Goal: Information Seeking & Learning: Find specific fact

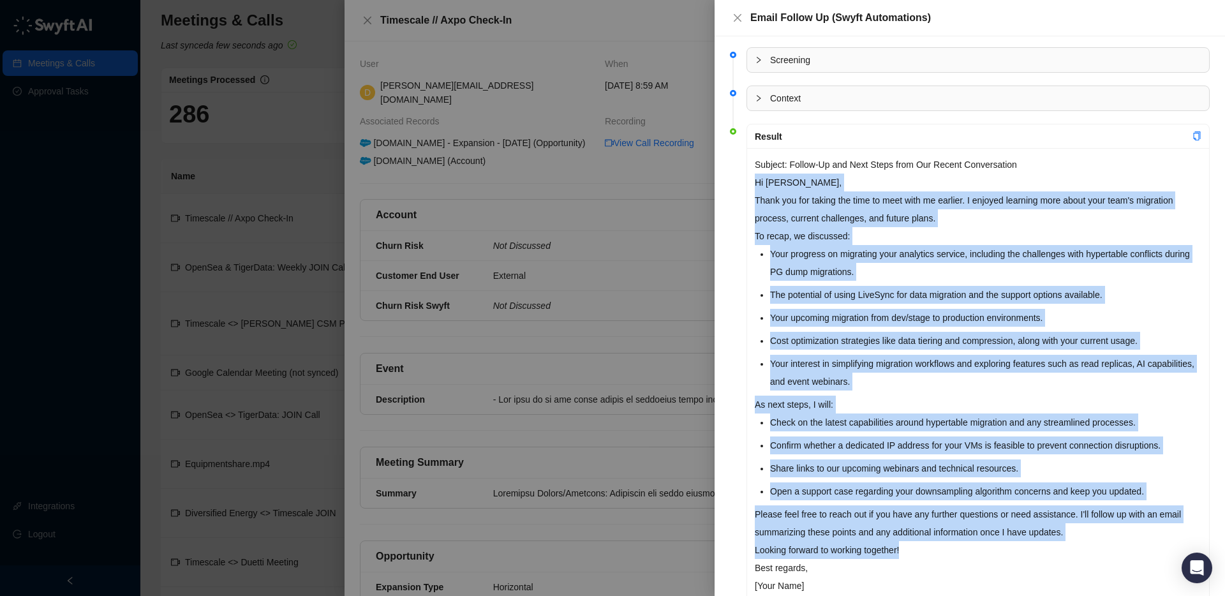
scroll to position [799, 0]
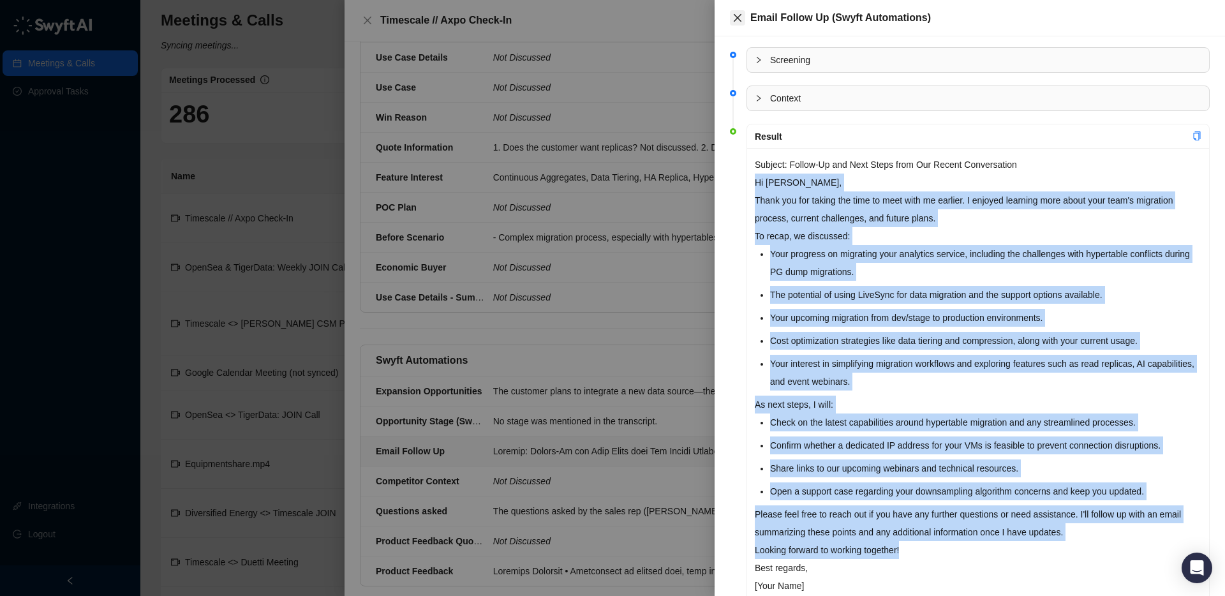
click at [737, 18] on icon "close" at bounding box center [738, 18] width 8 height 8
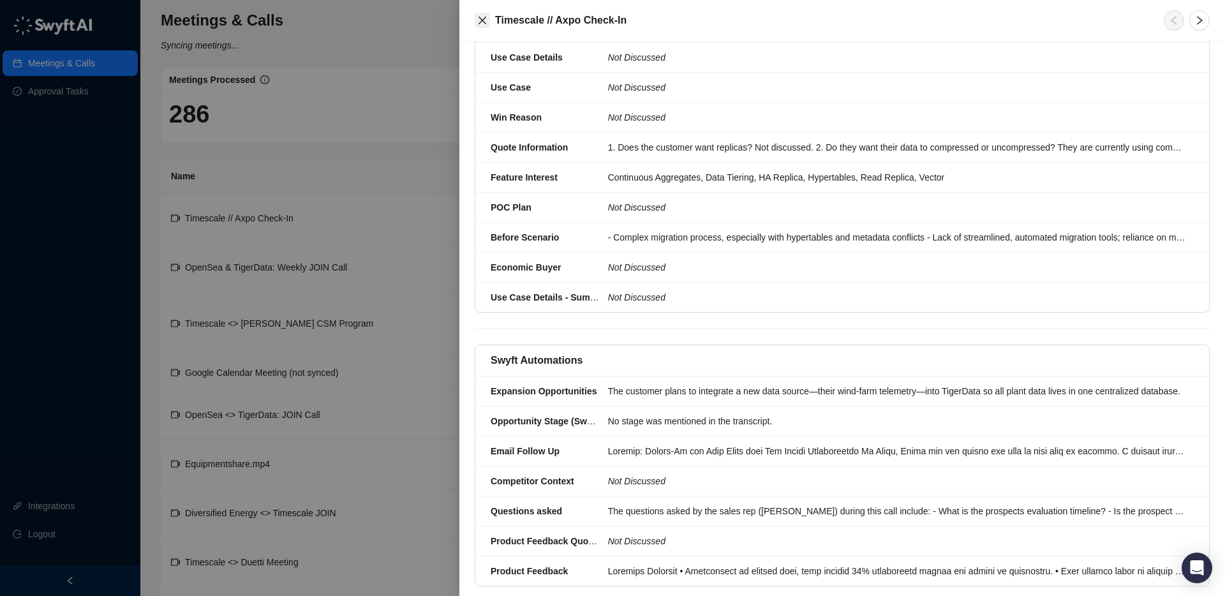
click at [480, 16] on icon "close" at bounding box center [482, 20] width 10 height 10
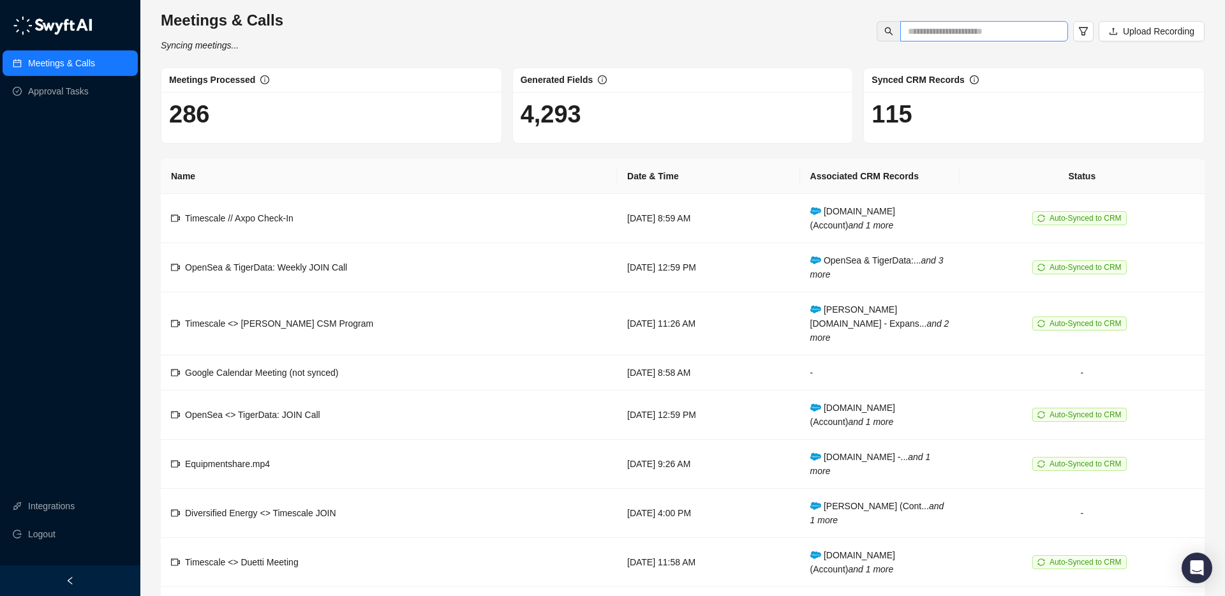
click at [920, 38] on span at bounding box center [984, 31] width 168 height 20
type input "***"
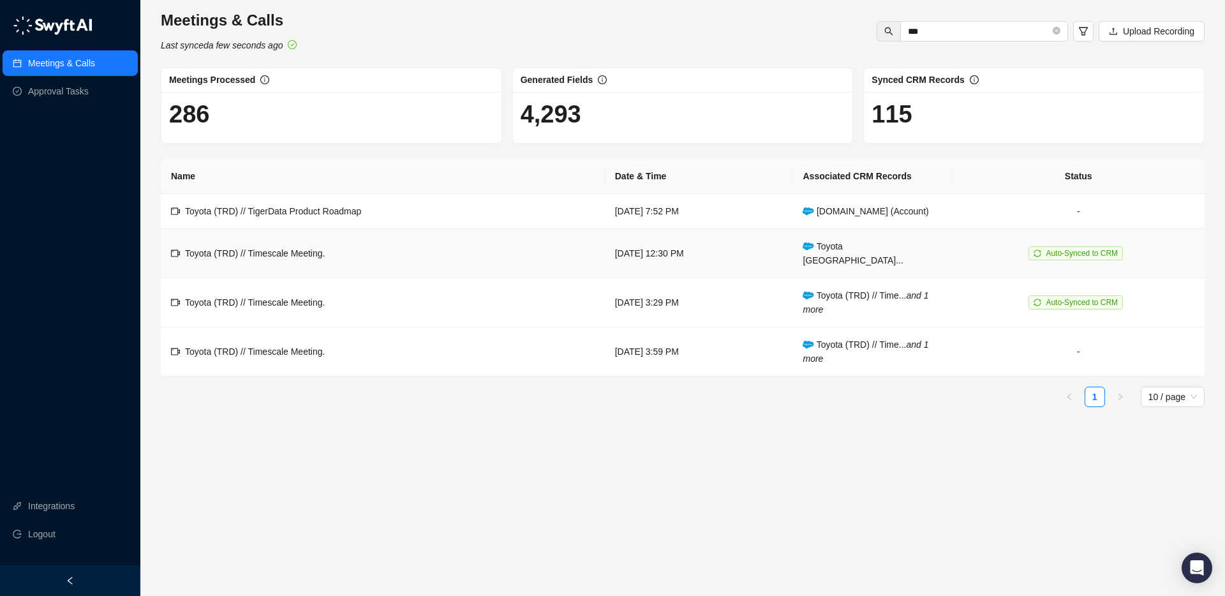
click at [413, 242] on td "Toyota (TRD) // Timescale Meeting." at bounding box center [383, 253] width 444 height 49
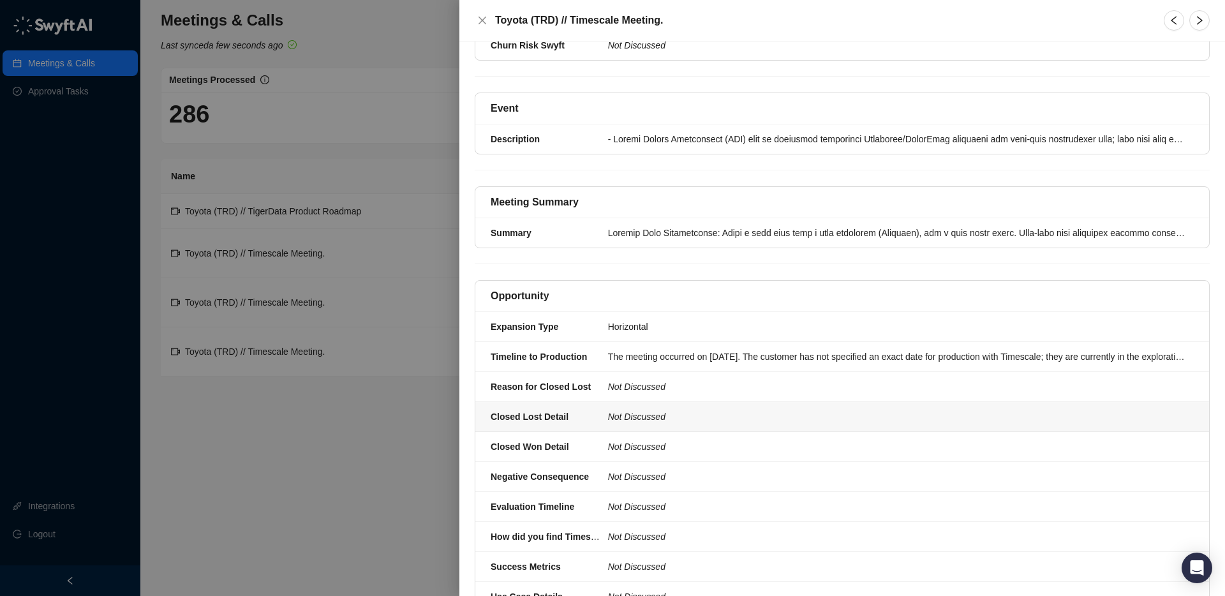
scroll to position [234, 0]
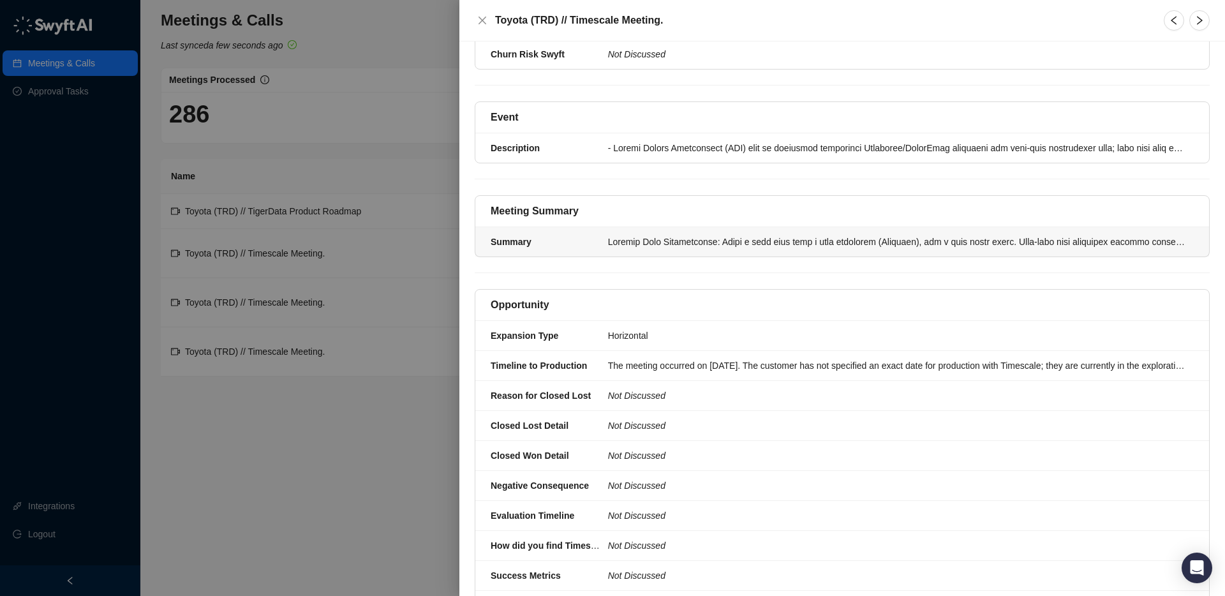
click at [589, 235] on div "Summary" at bounding box center [546, 242] width 110 height 14
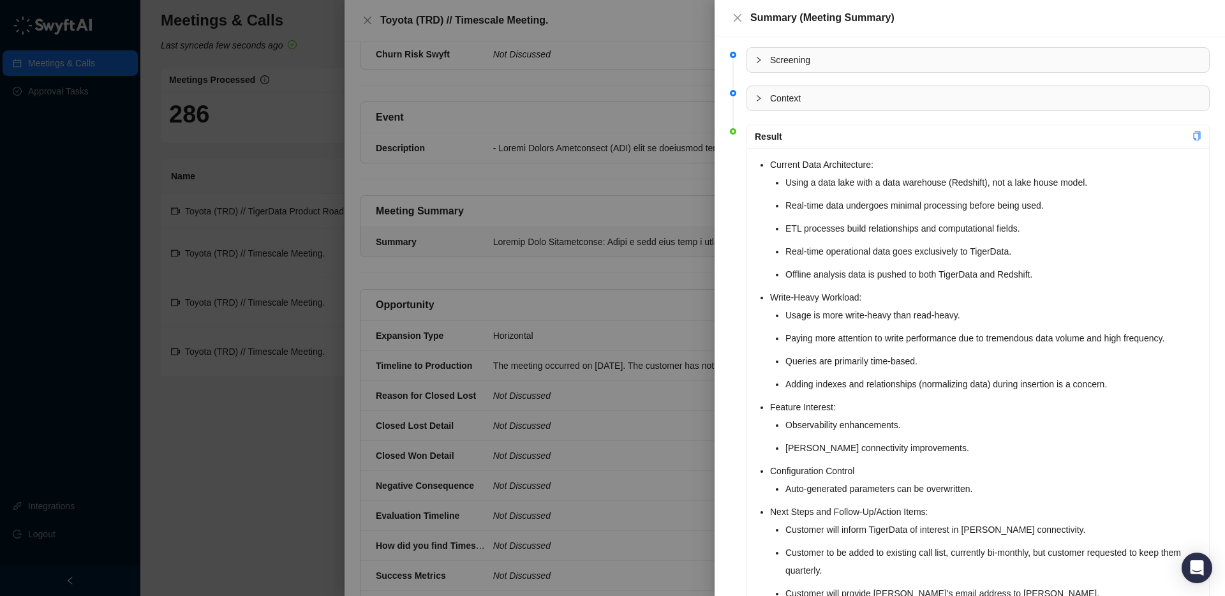
click at [770, 163] on li "Current Data Architecture: Using a data lake with a data warehouse (Redshift), …" at bounding box center [985, 220] width 431 height 128
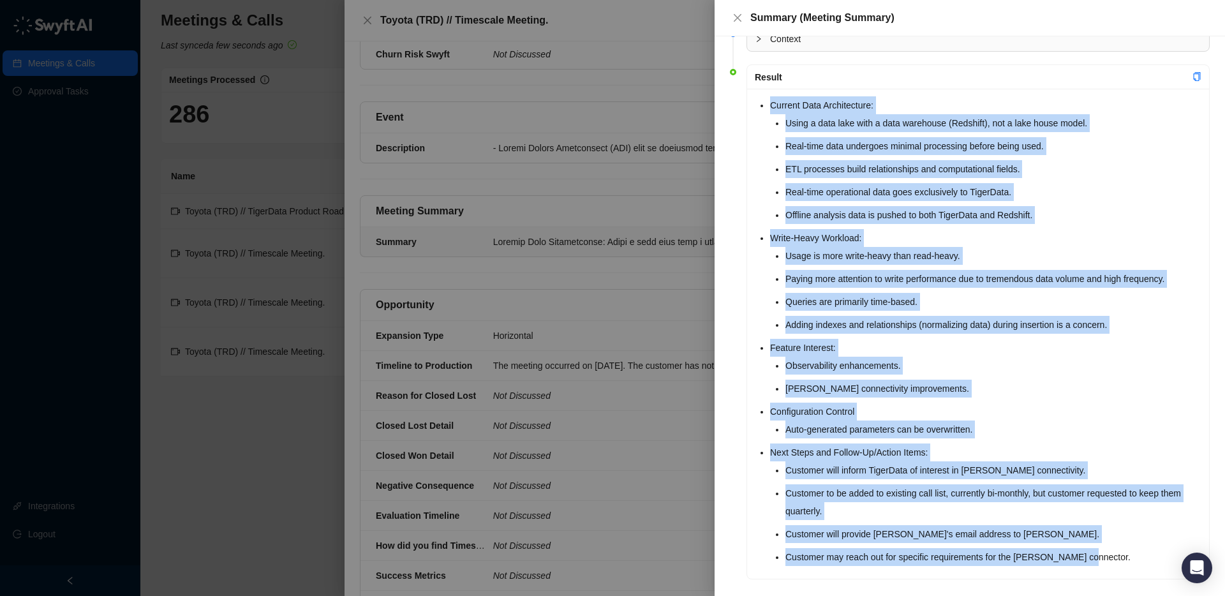
scroll to position [75, 0]
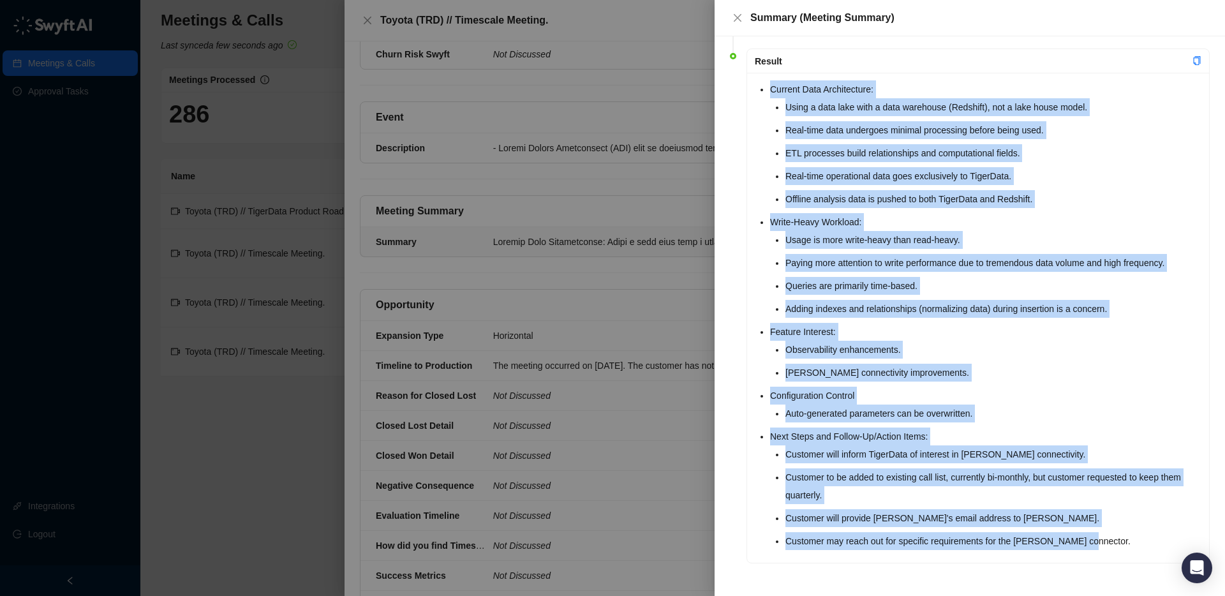
drag, startPoint x: 759, startPoint y: 163, endPoint x: 1125, endPoint y: 537, distance: 522.9
click at [1125, 537] on ul "Current Data Architecture: Using a data lake with a data warehouse (Redshift), …" at bounding box center [985, 315] width 431 height 470
copy ul "Current Data Architecture: Using a data lake with a data warehouse (Redshift), …"
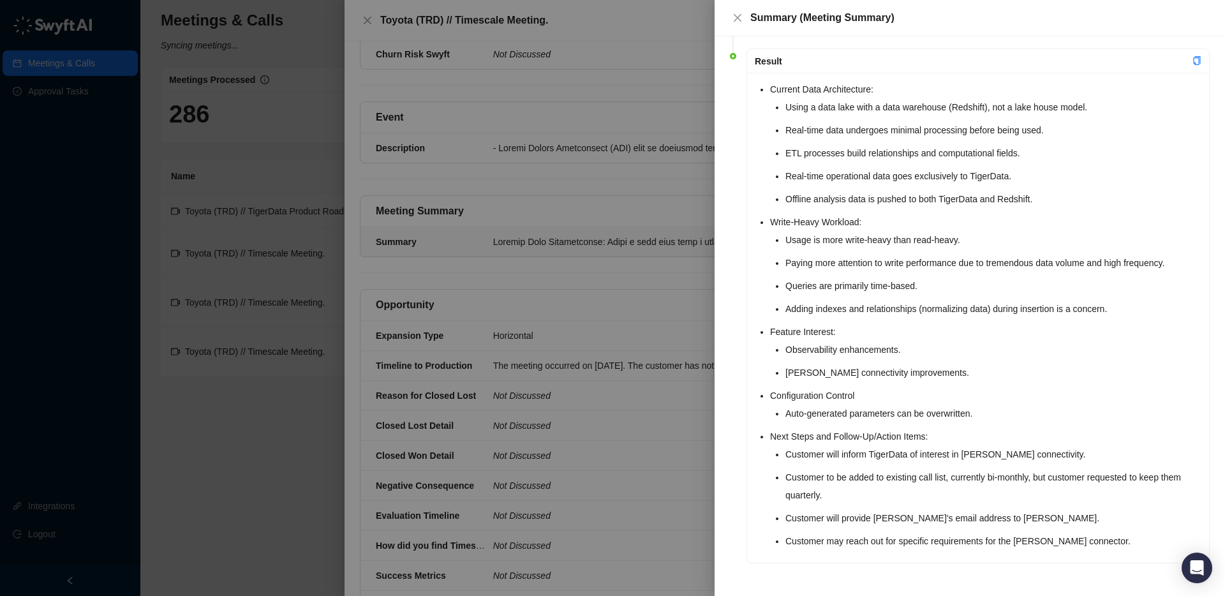
click at [623, 281] on div at bounding box center [612, 298] width 1225 height 596
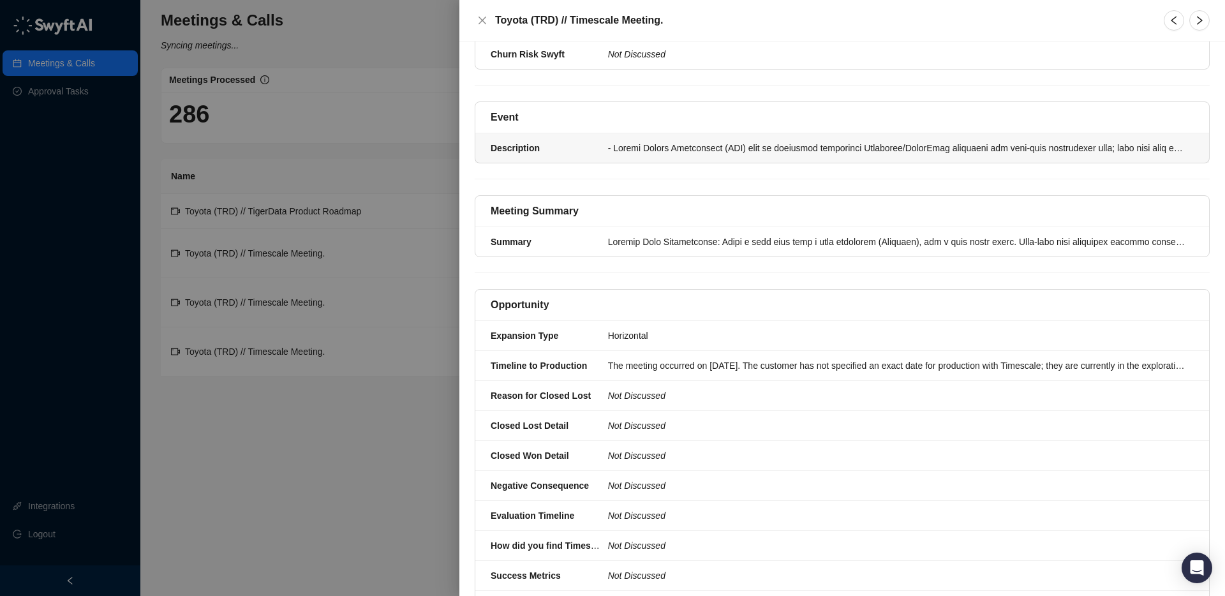
click at [643, 141] on div at bounding box center [897, 148] width 578 height 14
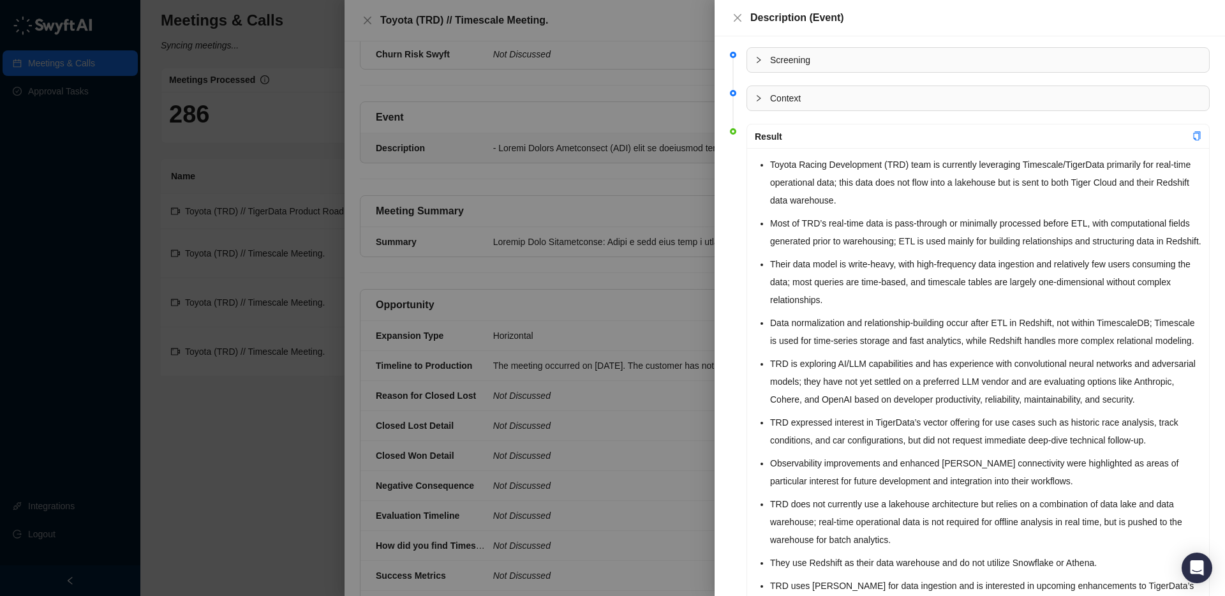
click at [776, 166] on li "Toyota Racing Development (TRD) team is currently leveraging Timescale/TigerDat…" at bounding box center [985, 183] width 431 height 54
drag, startPoint x: 772, startPoint y: 163, endPoint x: 851, endPoint y: 176, distance: 79.5
click at [851, 176] on li "Toyota Racing Development (TRD) team is currently leveraging Timescale/TigerDat…" at bounding box center [985, 183] width 431 height 54
click at [607, 311] on div at bounding box center [612, 298] width 1225 height 596
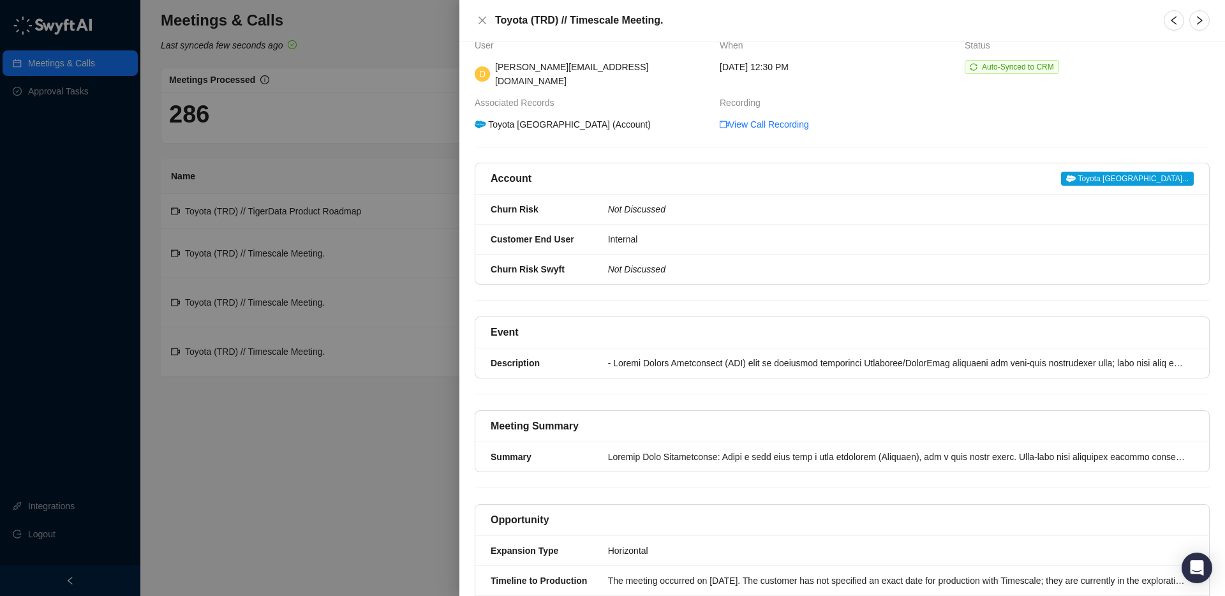
scroll to position [17, 0]
click at [655, 357] on div at bounding box center [897, 364] width 578 height 14
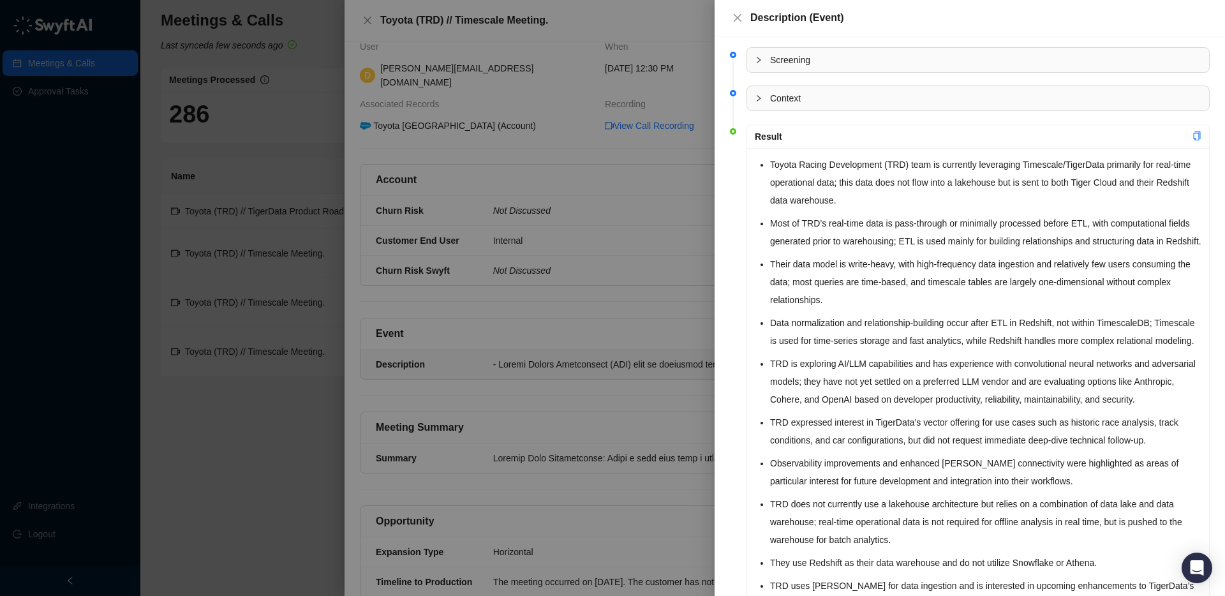
click at [270, 154] on div at bounding box center [612, 298] width 1225 height 596
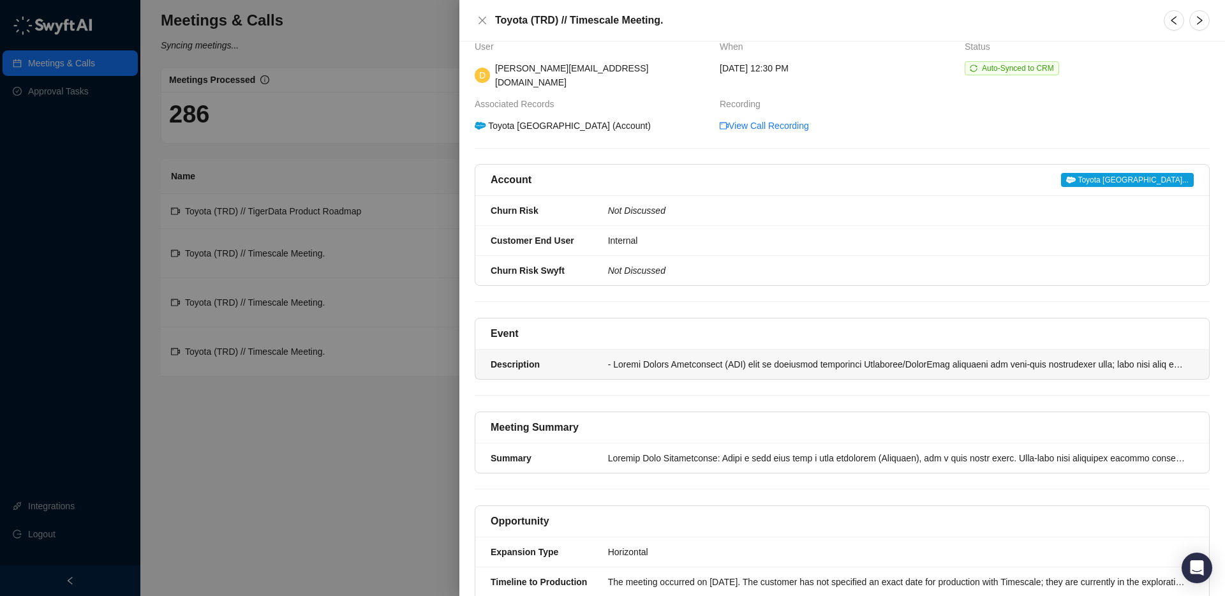
click at [731, 357] on div at bounding box center [897, 364] width 578 height 14
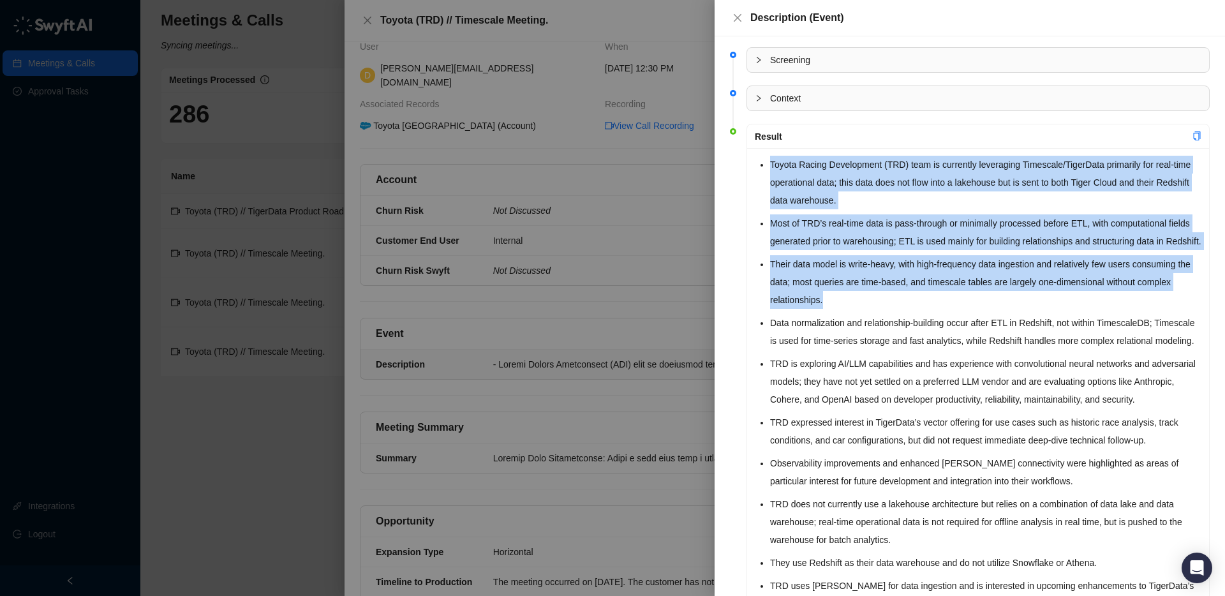
drag, startPoint x: 770, startPoint y: 163, endPoint x: 956, endPoint y: 315, distance: 240.8
click at [956, 315] on ul "Toyota Racing Development (TRD) team is currently leveraging Timescale/TigerDat…" at bounding box center [985, 445] width 431 height 579
copy ul "Toyota Racing Development (TRD) team is currently leveraging Timescale/TigerDat…"
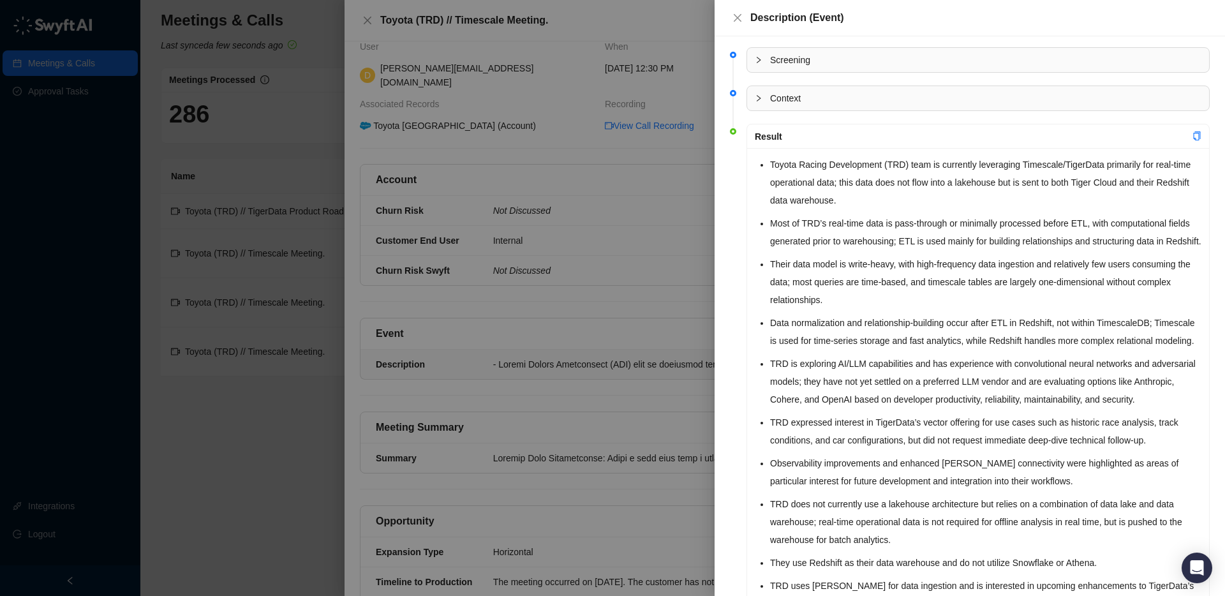
drag, startPoint x: 738, startPoint y: 17, endPoint x: 380, endPoint y: 11, distance: 358.0
click at [738, 17] on icon "close" at bounding box center [738, 18] width 8 height 8
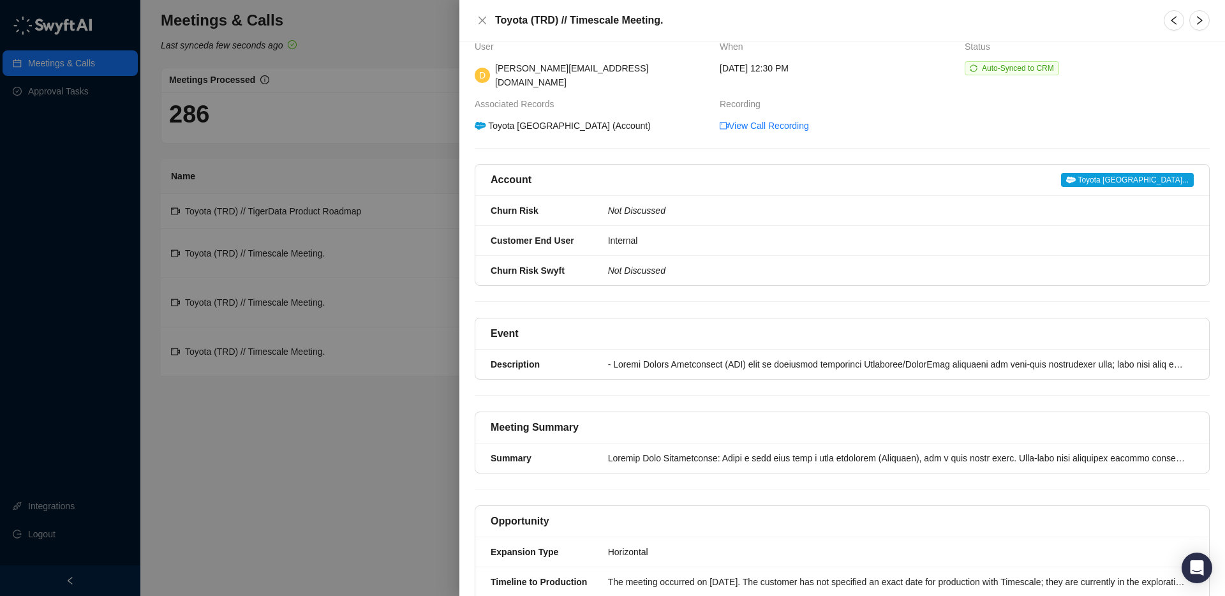
click at [484, 20] on icon "close" at bounding box center [482, 20] width 10 height 10
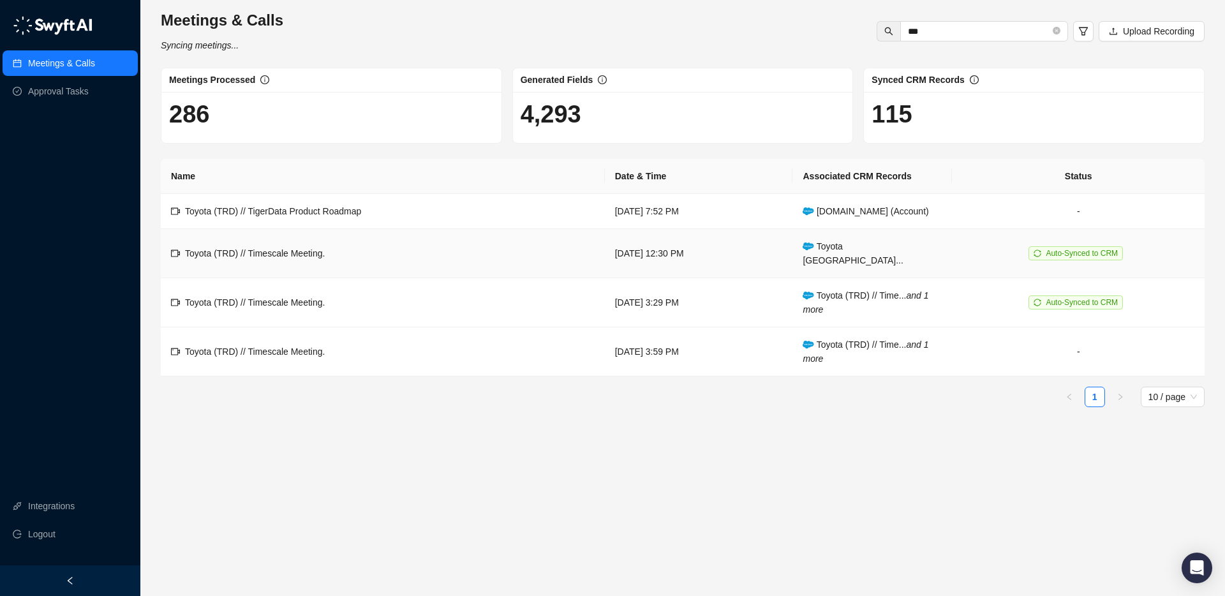
click at [345, 248] on td "Toyota (TRD) // Timescale Meeting." at bounding box center [383, 253] width 444 height 49
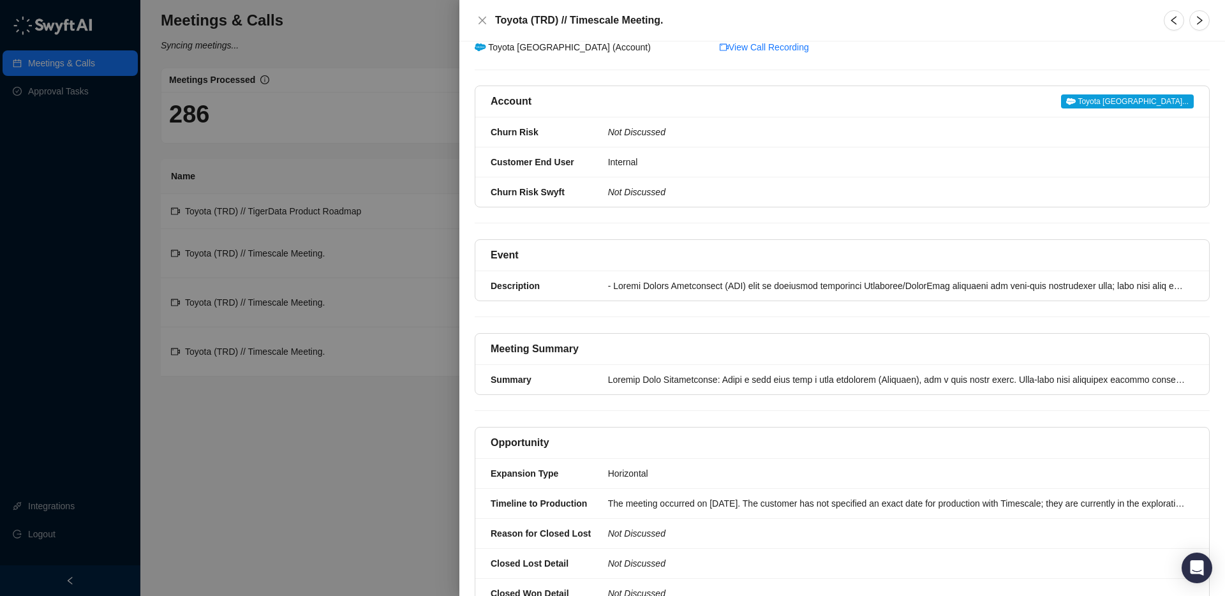
scroll to position [105, 0]
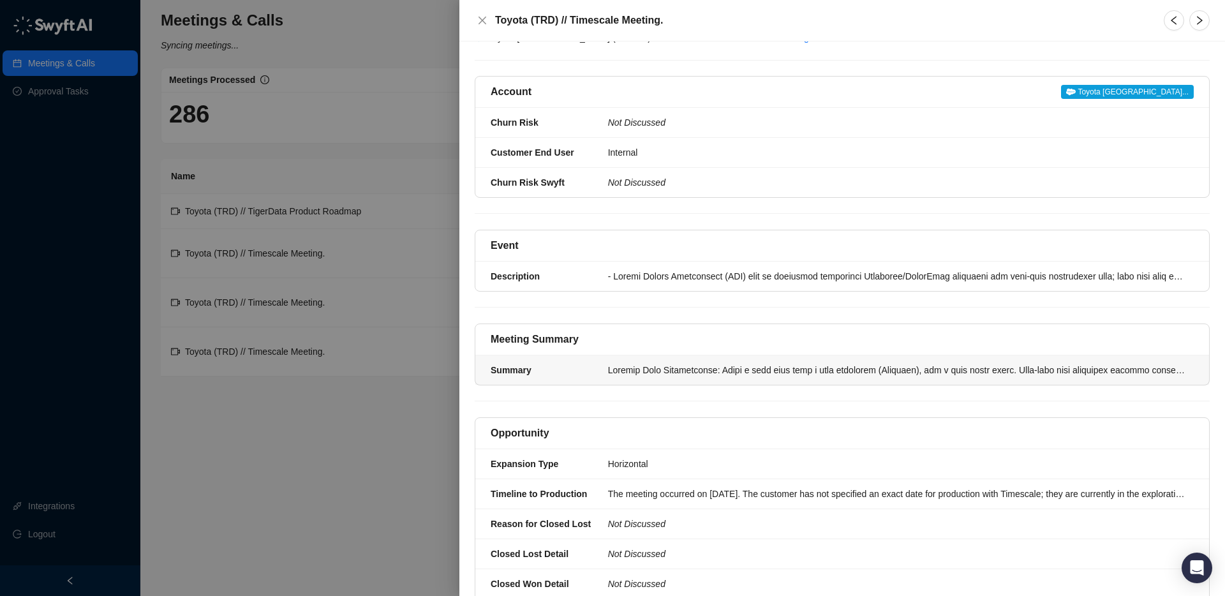
click at [593, 363] on div "Summary" at bounding box center [546, 370] width 110 height 14
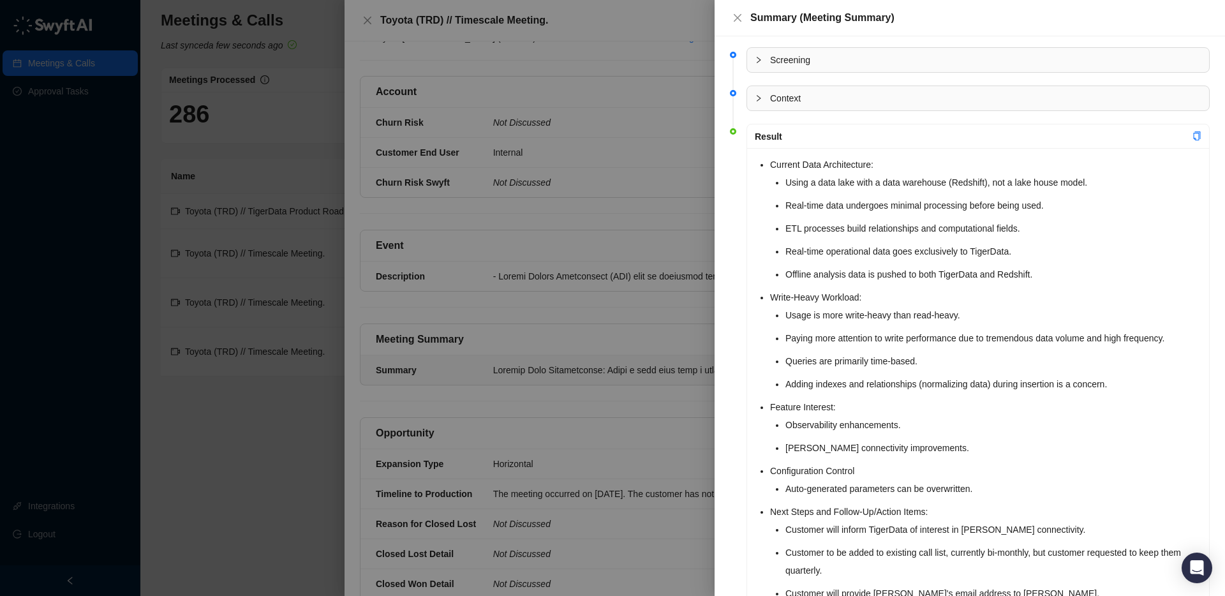
drag, startPoint x: 764, startPoint y: 165, endPoint x: 764, endPoint y: 142, distance: 23.0
click at [764, 163] on div "Current Data Architecture: Using a data lake with a data warehouse (Redshift), …" at bounding box center [978, 393] width 462 height 490
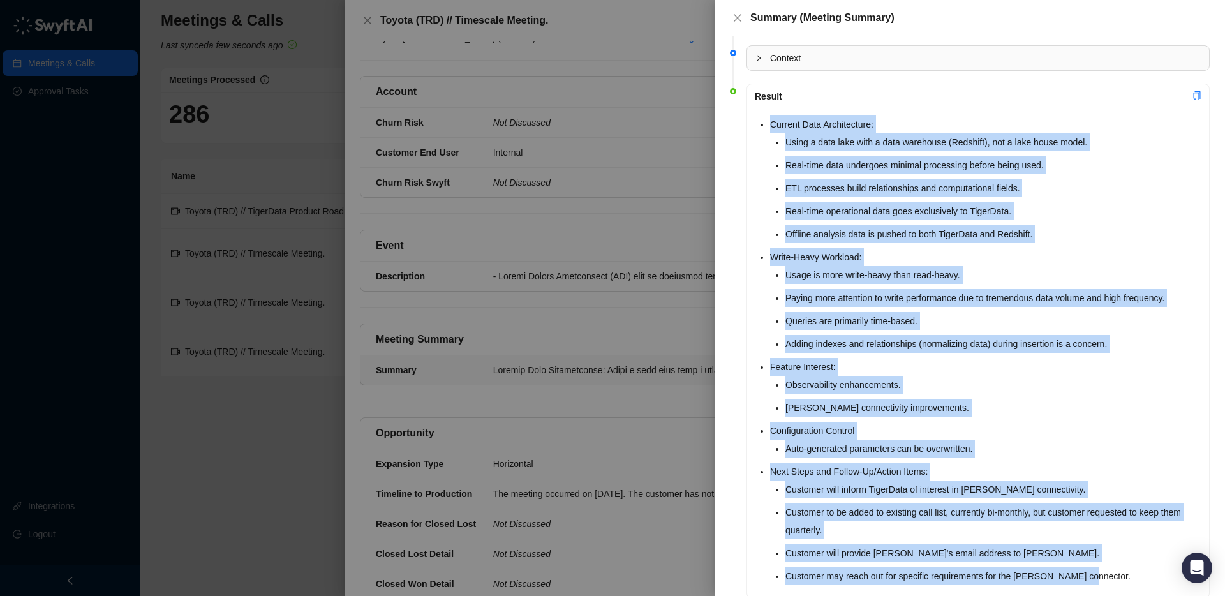
scroll to position [75, 0]
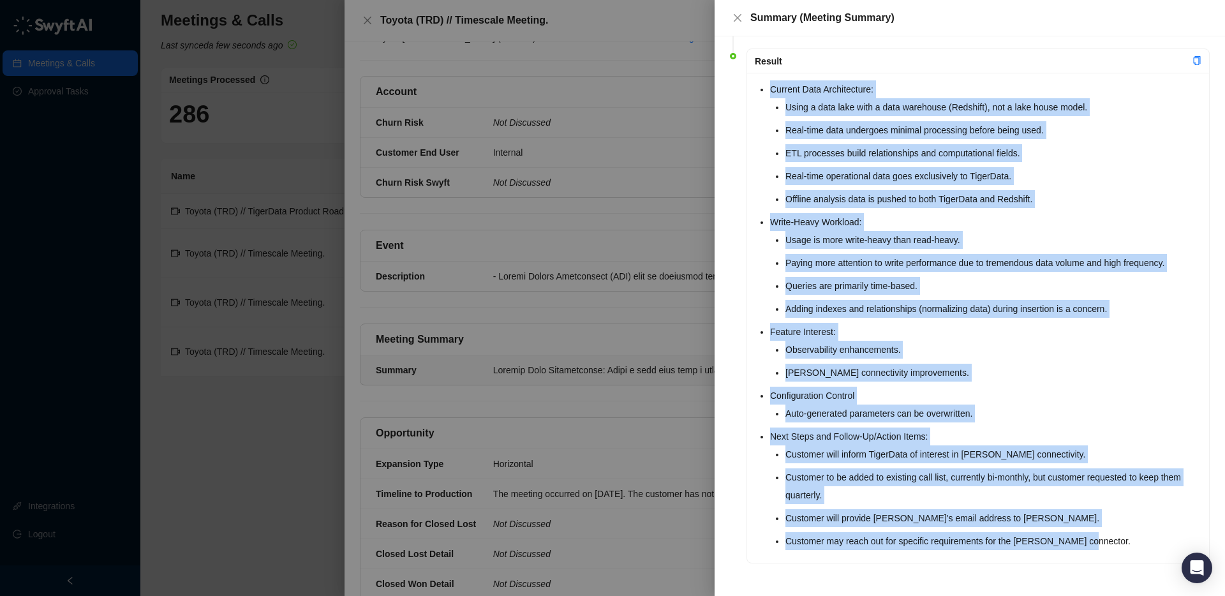
drag, startPoint x: 759, startPoint y: 165, endPoint x: 976, endPoint y: 593, distance: 479.7
click at [976, 593] on div "Screening Context Result Current Data Architecture: Using a data lake with a da…" at bounding box center [970, 316] width 510 height 560
copy ul "Current Data Architecture: Using a data lake with a data warehouse (Redshift), …"
click at [738, 20] on icon "close" at bounding box center [737, 18] width 10 height 10
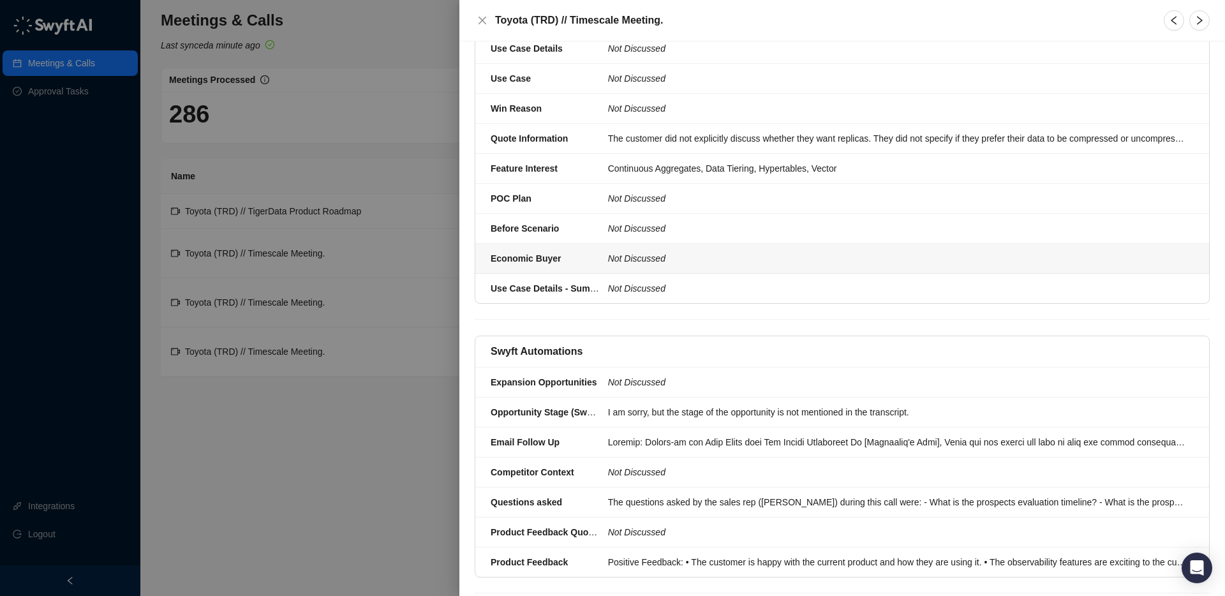
scroll to position [806, 0]
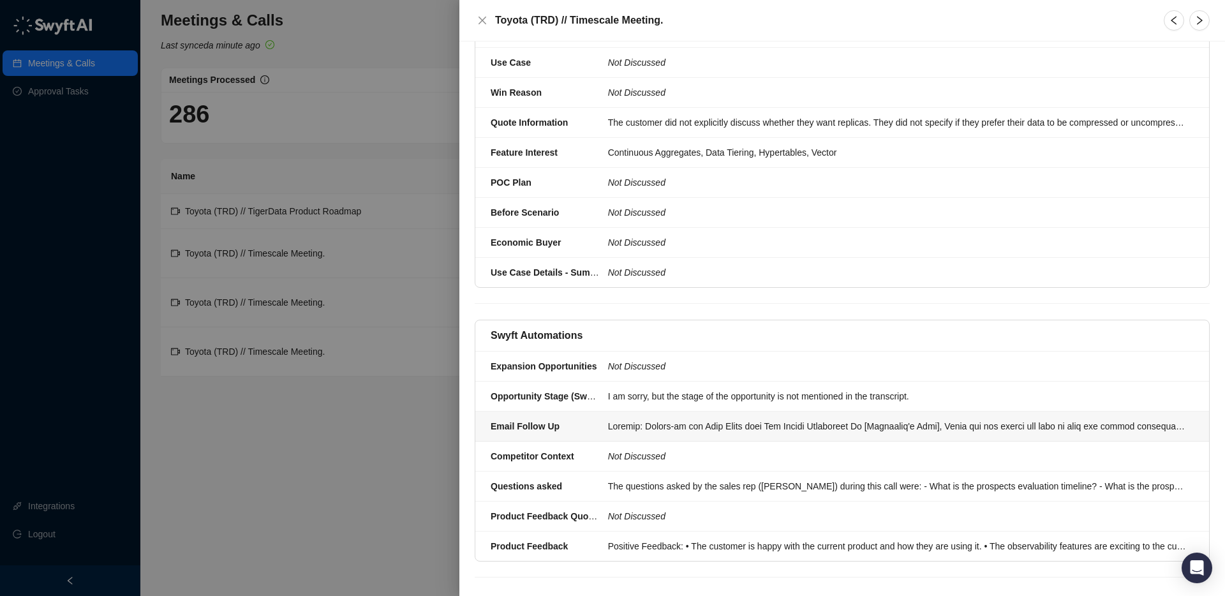
click at [709, 419] on div at bounding box center [897, 426] width 578 height 14
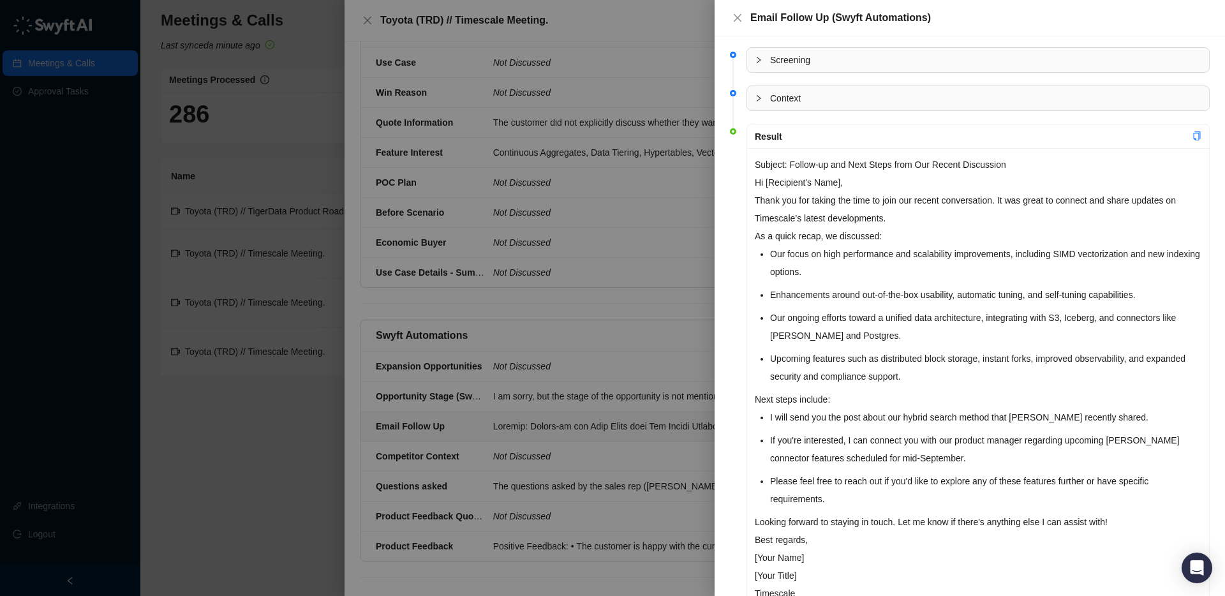
click at [759, 167] on p "Subject: Follow-up and Next Steps from Our Recent Discussion" at bounding box center [978, 165] width 447 height 18
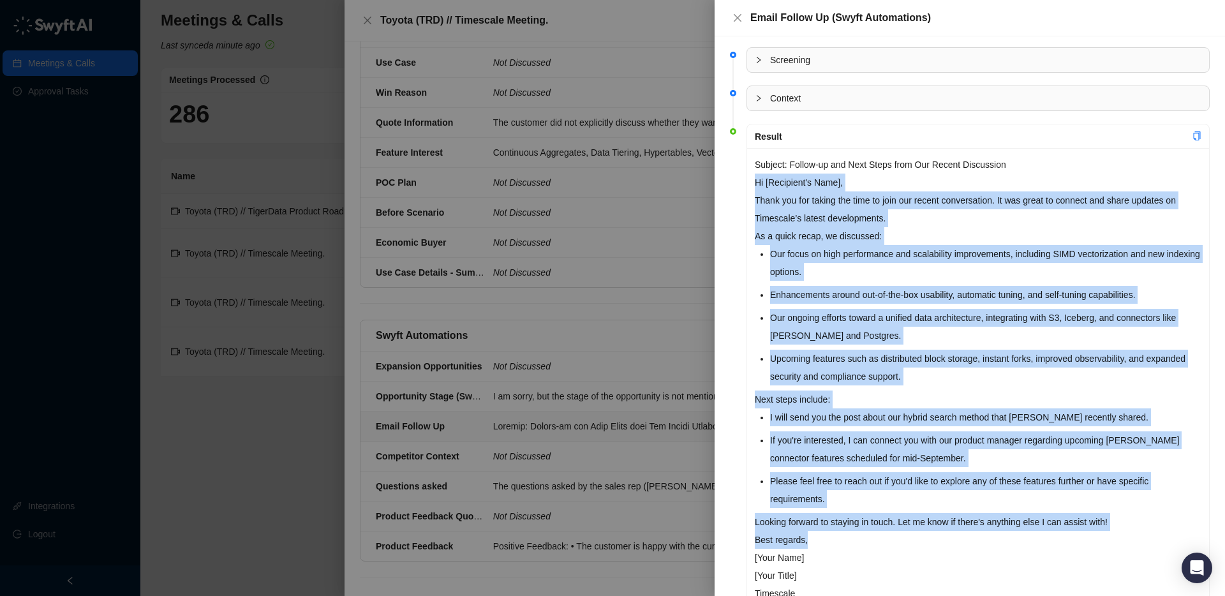
drag, startPoint x: 757, startPoint y: 183, endPoint x: 930, endPoint y: 535, distance: 392.6
click at [931, 536] on div "Subject: Follow-up and Next Steps from Our Recent Discussion Hi [Recipient's Na…" at bounding box center [978, 388] width 462 height 480
copy div "Lo [Ipsumdolo's Amet], Conse adi eli seddoe tem inci ut labo etd magnaa enimadm…"
click at [741, 16] on icon "close" at bounding box center [737, 18] width 10 height 10
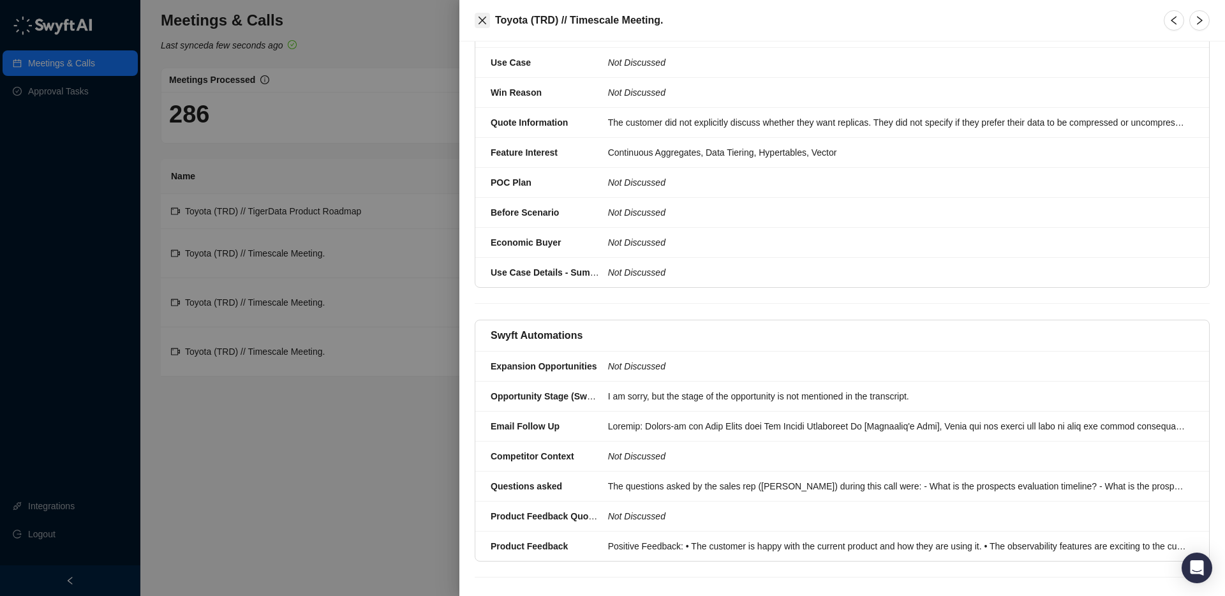
click at [481, 20] on icon "close" at bounding box center [483, 21] width 8 height 8
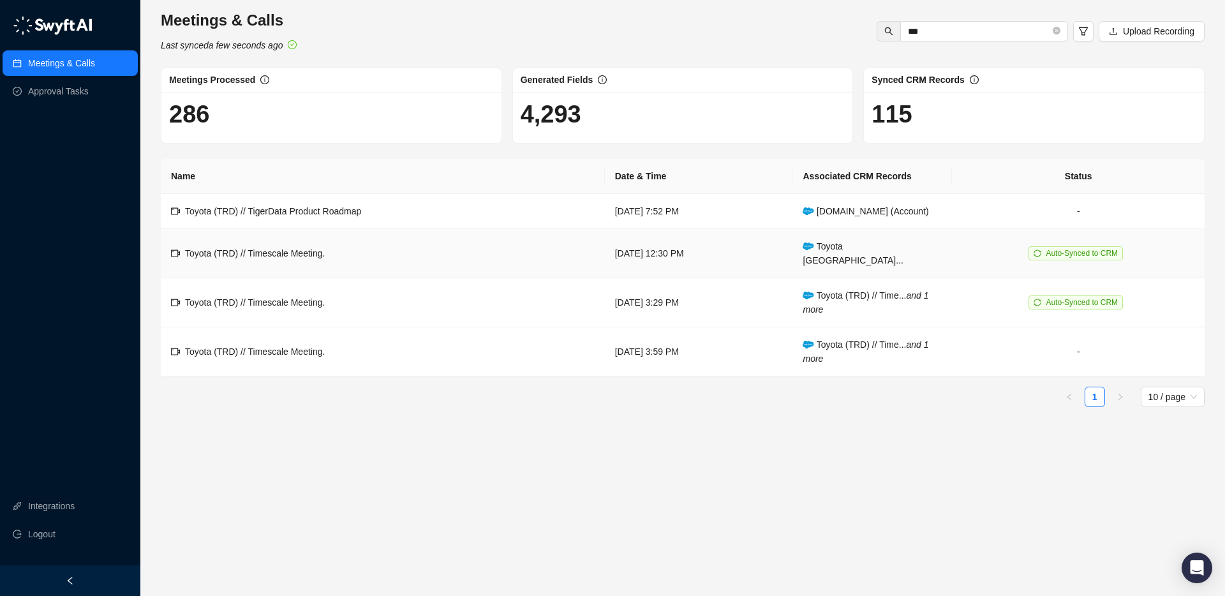
click at [320, 249] on span "Toyota (TRD) // Timescale Meeting." at bounding box center [255, 253] width 140 height 10
